Goal: Check status

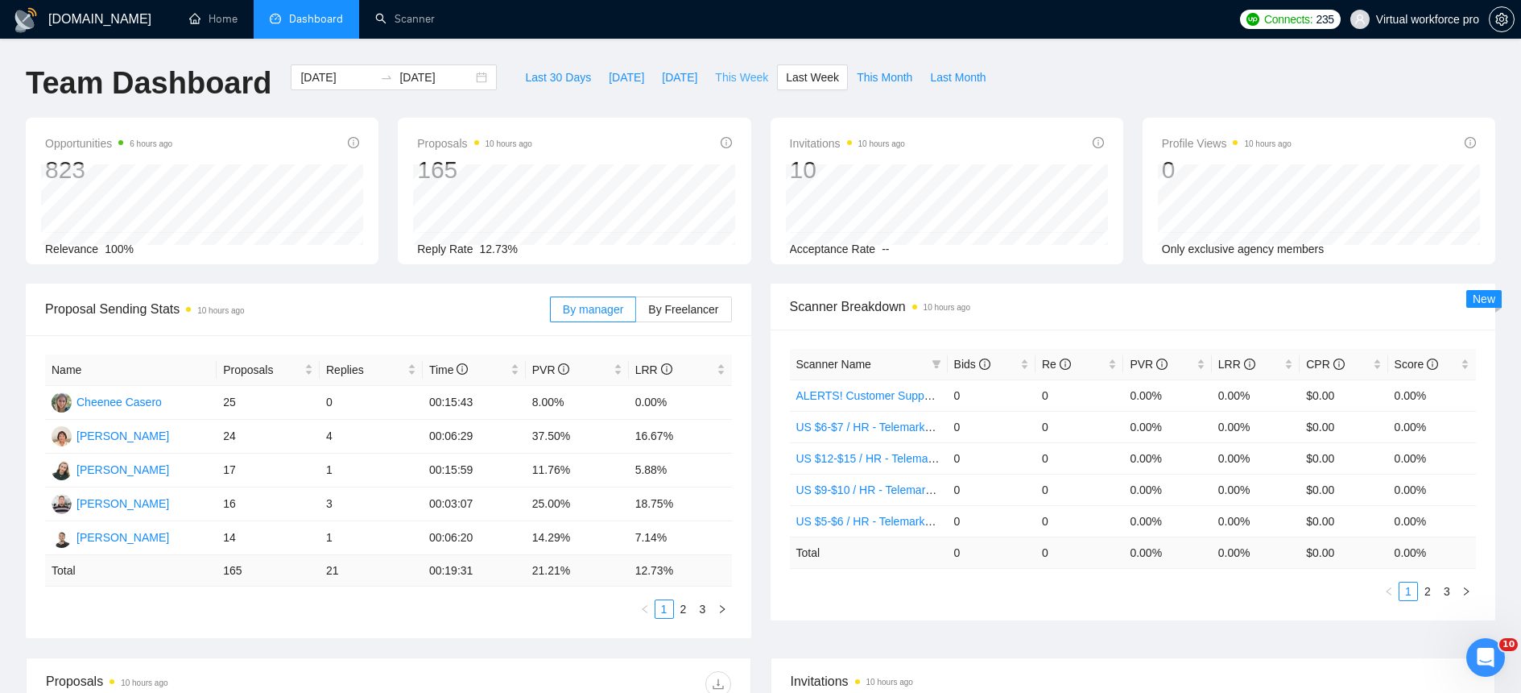
click at [743, 77] on span "This Week" at bounding box center [741, 77] width 53 height 18
type input "[DATE]"
click at [704, 607] on link "2" at bounding box center [703, 609] width 18 height 18
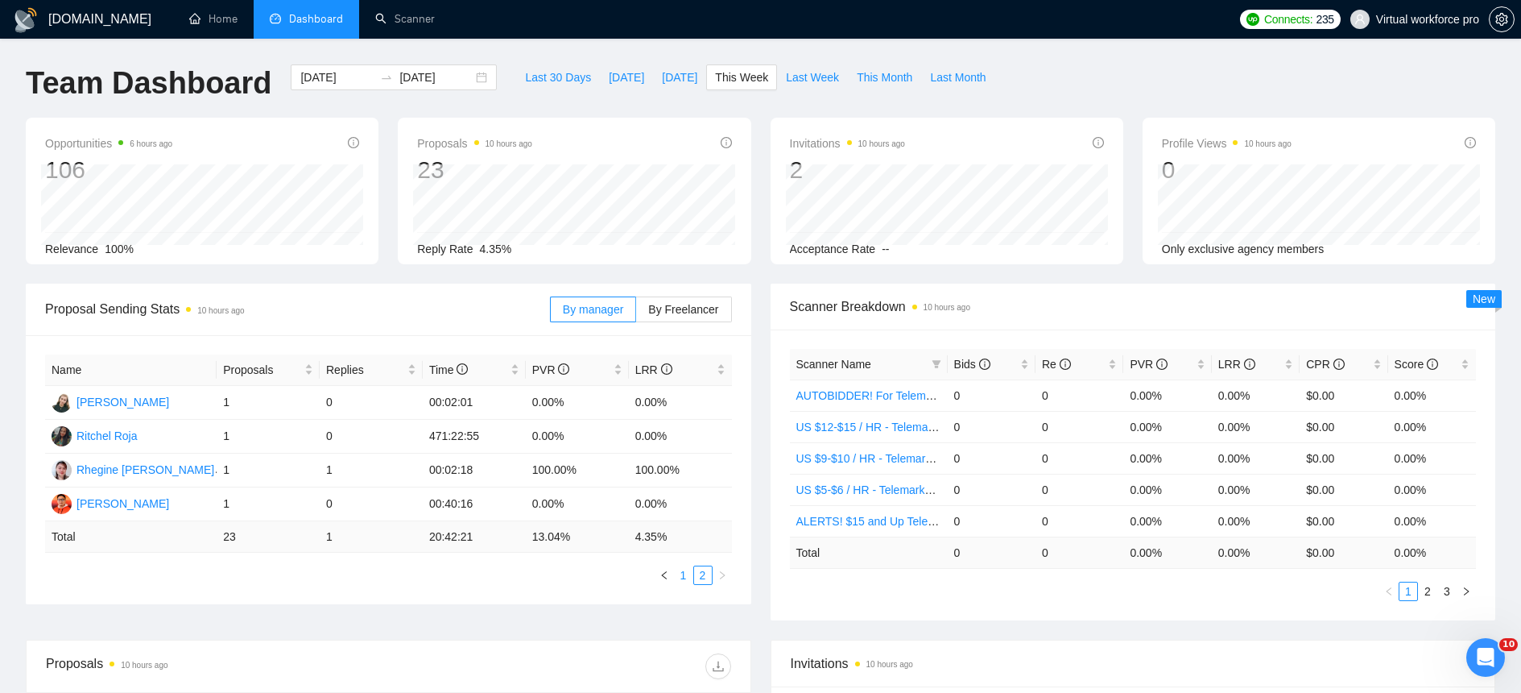
click at [685, 568] on link "1" at bounding box center [684, 575] width 18 height 18
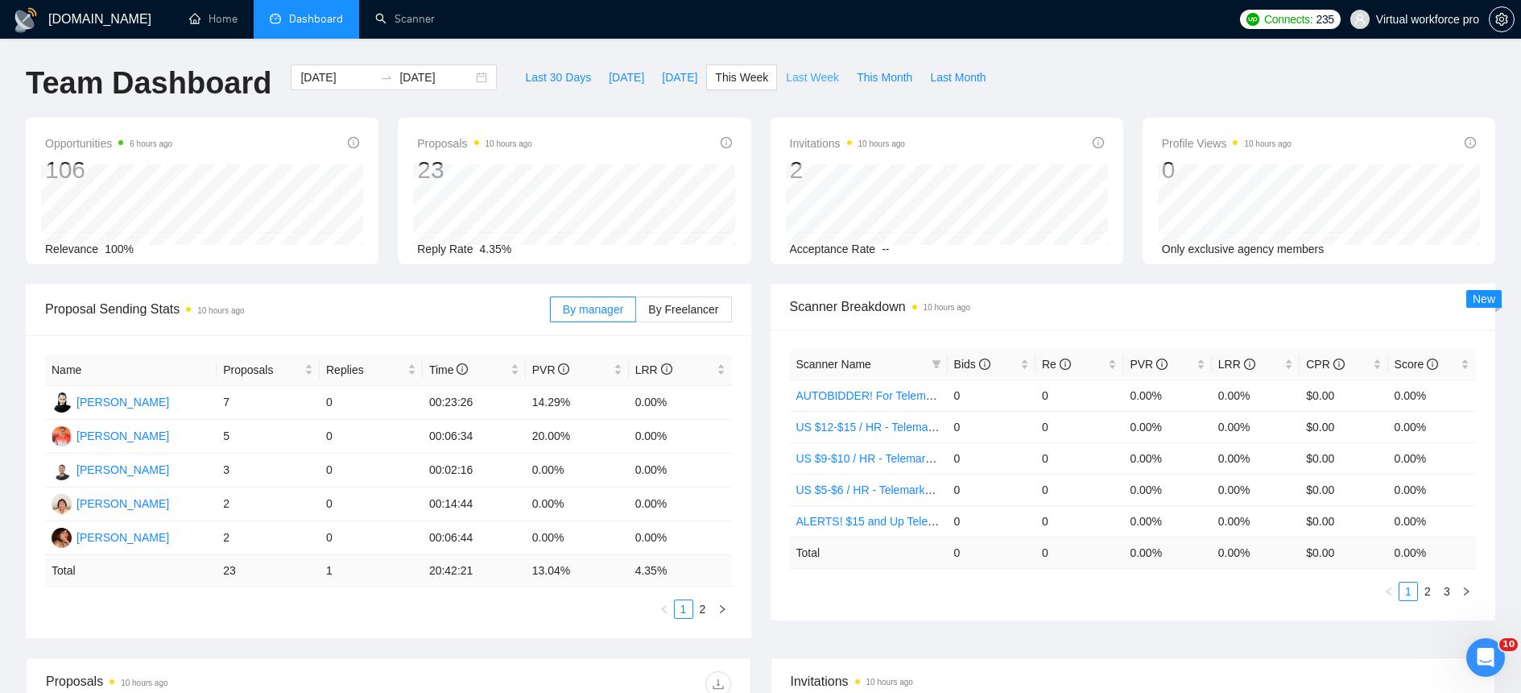
click at [815, 82] on span "Last Week" at bounding box center [812, 77] width 53 height 18
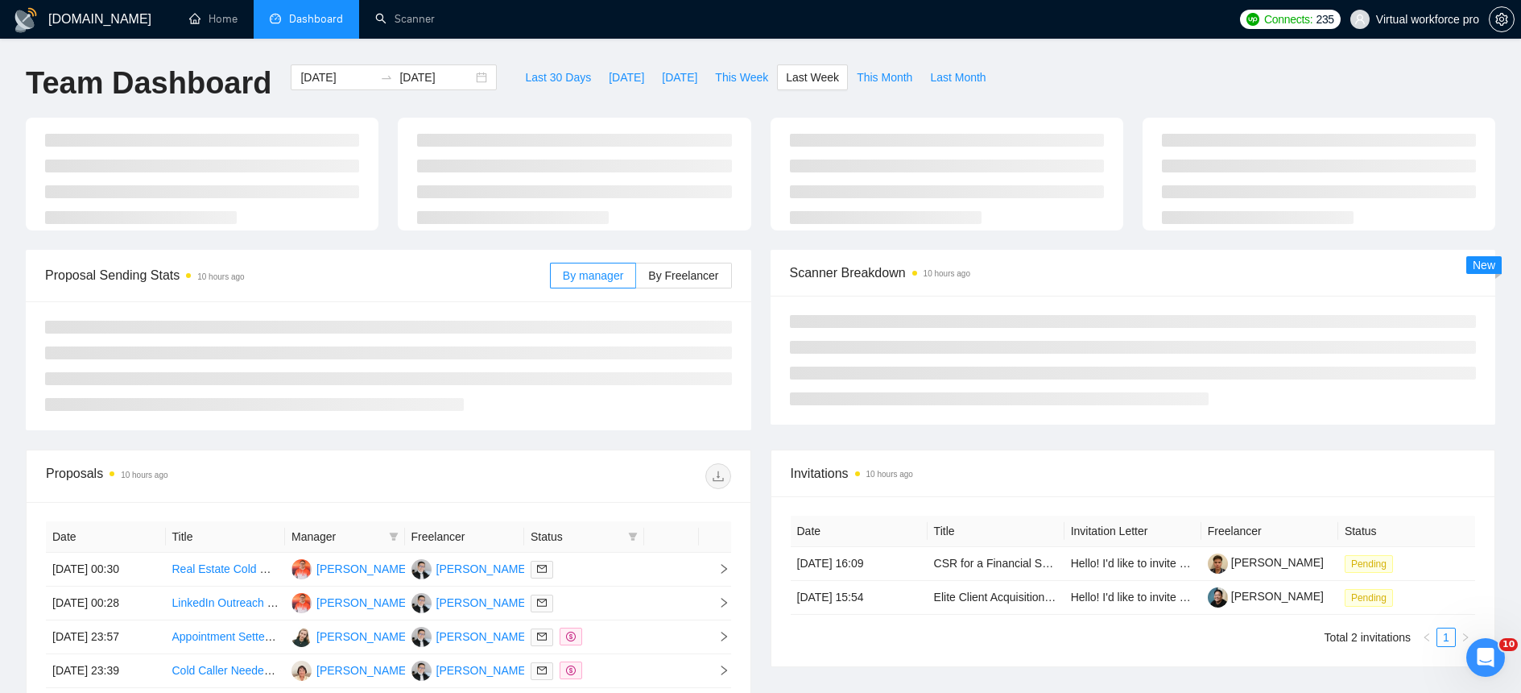
type input "[DATE]"
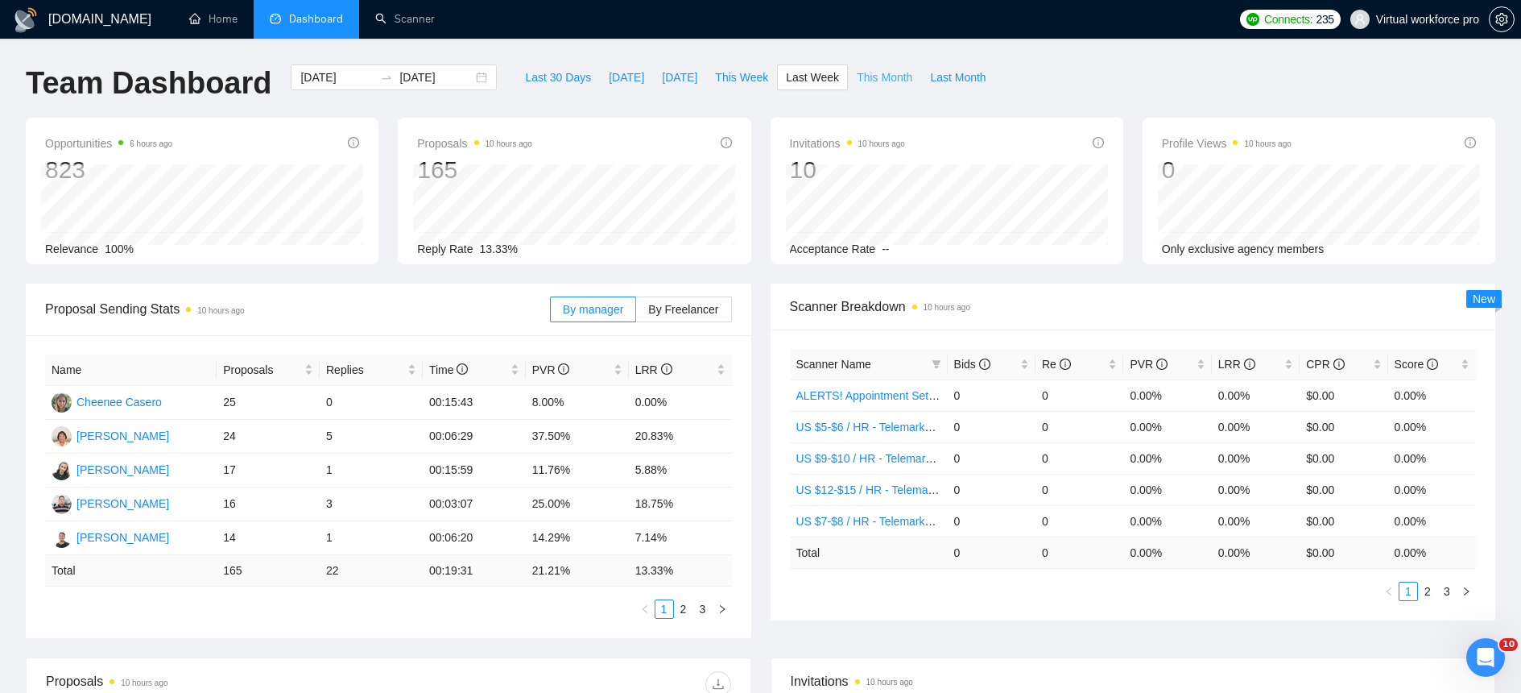
click at [881, 79] on span "This Month" at bounding box center [885, 77] width 56 height 18
type input "[DATE]"
